Goal: Task Accomplishment & Management: Manage account settings

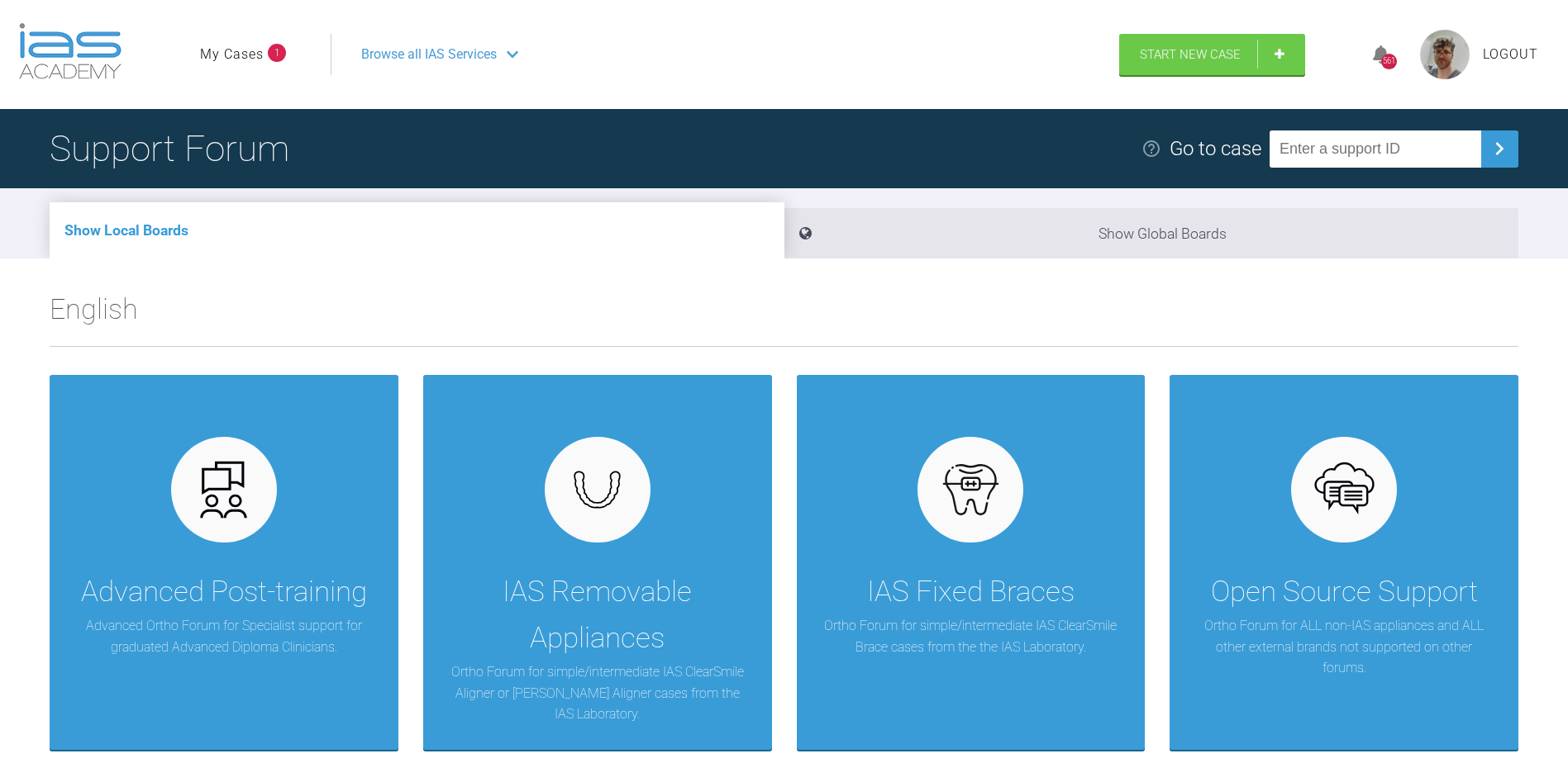
click at [256, 47] on link "My Cases" at bounding box center [231, 55] width 64 height 22
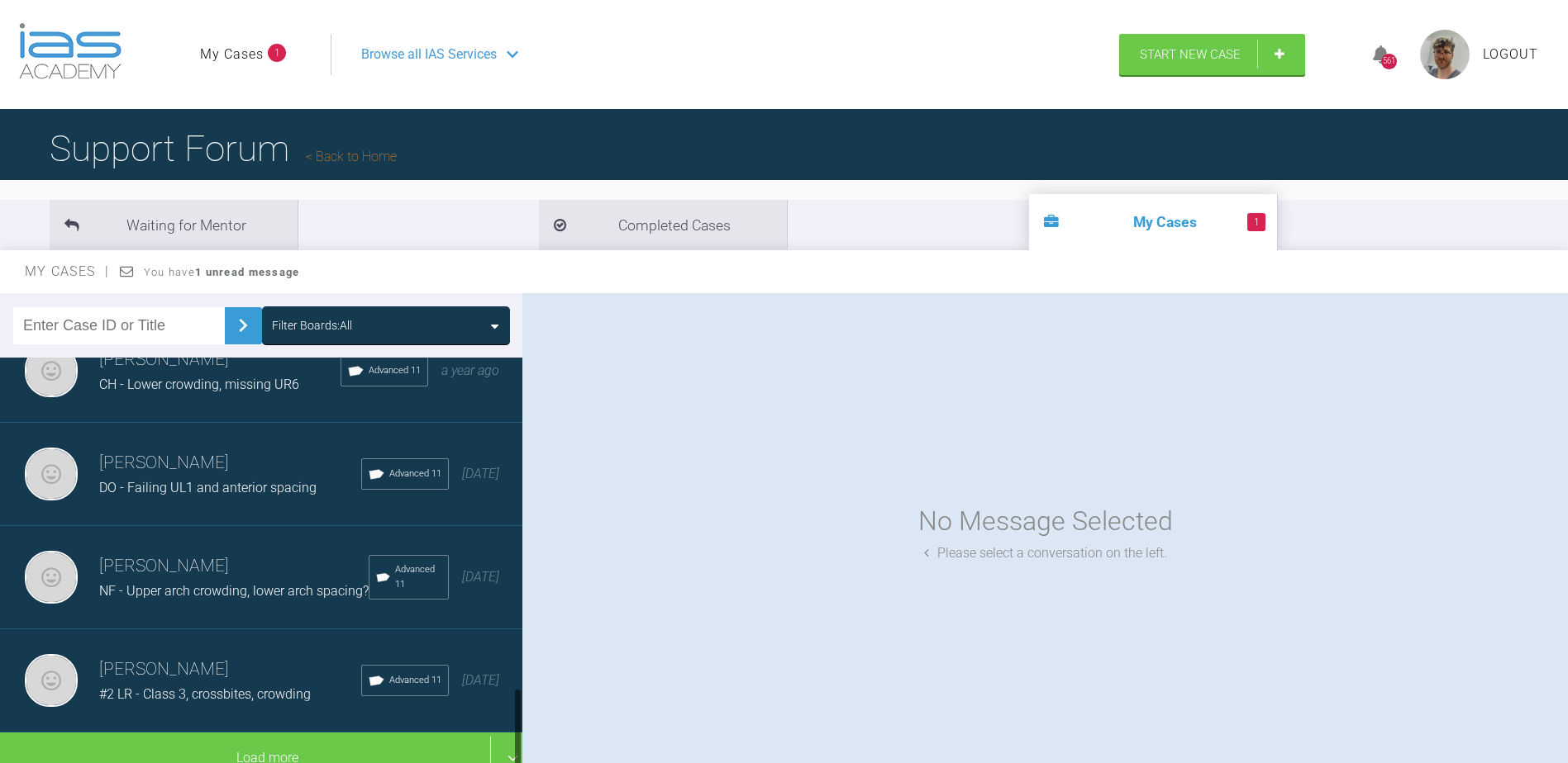
scroll to position [1755, 0]
drag, startPoint x: 192, startPoint y: 559, endPoint x: 266, endPoint y: 553, distance: 74.2
click at [193, 583] on span "NF - Upper arch crowding, lower arch spacing?" at bounding box center [234, 591] width 269 height 16
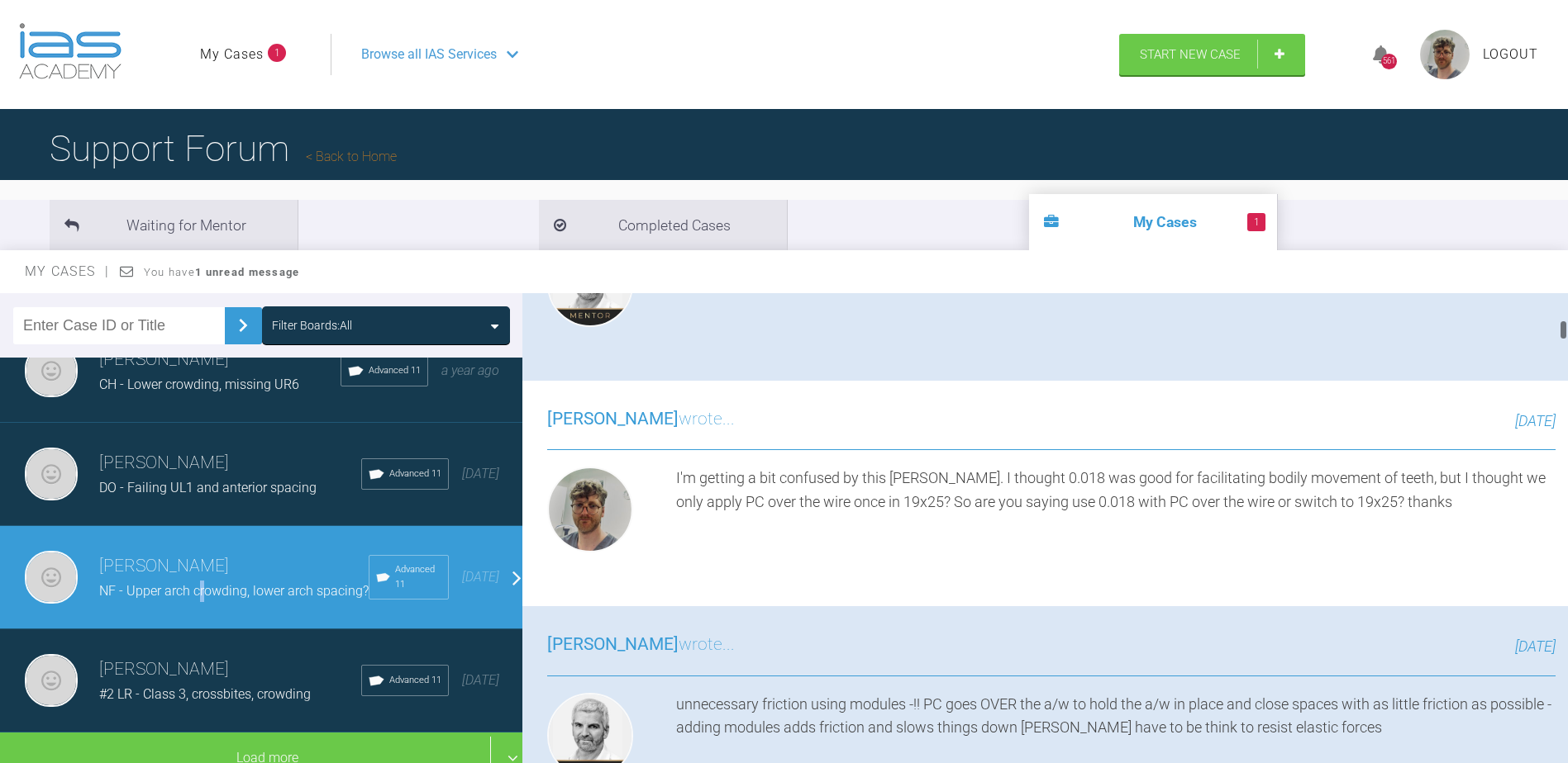
scroll to position [1487, 0]
